Goal: Task Accomplishment & Management: Use online tool/utility

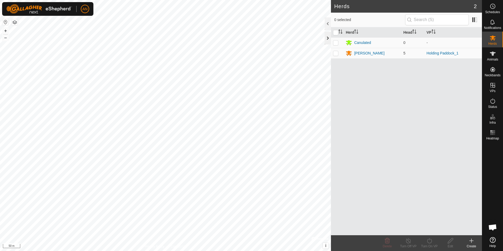
click at [326, 38] on div at bounding box center [328, 38] width 6 height 13
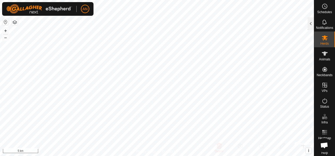
click at [201, 156] on html "AN Schedules Notifications Herds Animals Neckbands VPs Status Infra Heatmap Hel…" at bounding box center [167, 78] width 335 height 156
click at [321, 38] on icon at bounding box center [324, 38] width 6 height 5
click at [308, 20] on div at bounding box center [310, 23] width 6 height 13
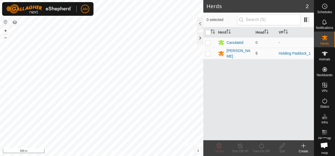
click at [209, 54] on p-checkbox at bounding box center [207, 53] width 5 height 4
checkbox input "true"
click at [230, 53] on div "[PERSON_NAME]" at bounding box center [238, 53] width 25 height 11
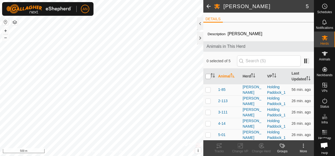
click at [208, 75] on input "checkbox" at bounding box center [207, 76] width 5 height 5
checkbox input "true"
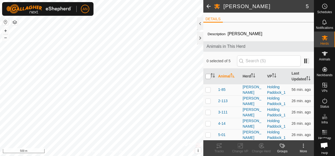
checkbox input "true"
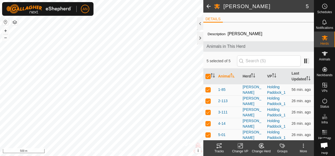
click at [219, 149] on div "Tracks" at bounding box center [218, 151] width 21 height 5
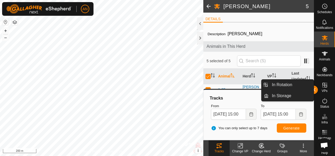
click at [322, 89] on es-virtualpaddocks-svg-icon at bounding box center [324, 85] width 9 height 8
click at [307, 88] on link "In Rotation" at bounding box center [290, 85] width 45 height 11
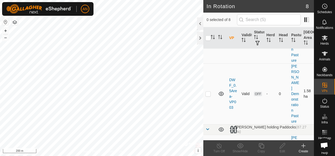
scroll to position [53, 0]
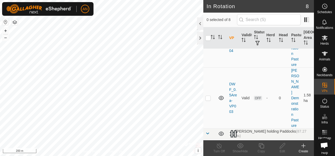
checkbox input "true"
click at [259, 147] on icon at bounding box center [261, 146] width 7 height 6
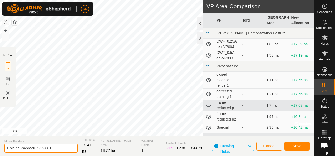
drag, startPoint x: 57, startPoint y: 149, endPoint x: 49, endPoint y: 148, distance: 7.9
click at [49, 148] on input "Holding Paddock_1-VP001" at bounding box center [41, 148] width 74 height 9
type input "Holding Paddock_1-VP002"
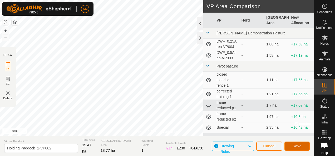
click at [299, 147] on span "Save" at bounding box center [296, 146] width 9 height 4
